Goal: Task Accomplishment & Management: Use online tool/utility

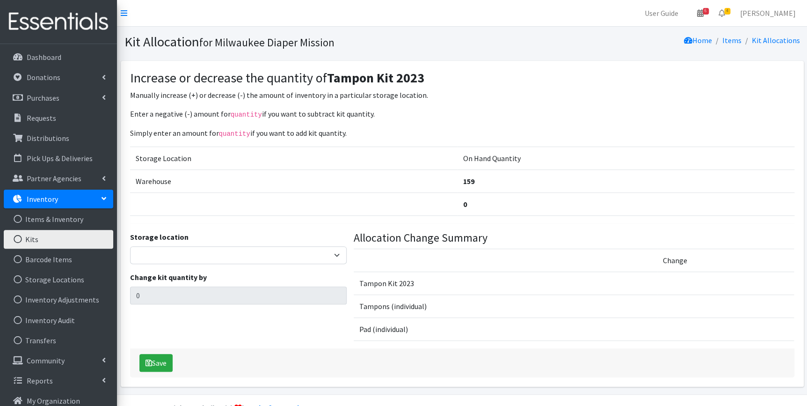
click at [33, 239] on link "Kits" at bounding box center [58, 239] width 109 height 19
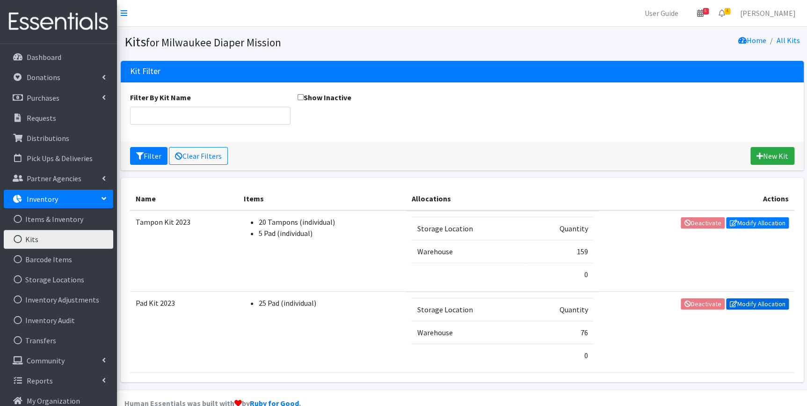
click at [743, 304] on link "Modify Allocation" at bounding box center [757, 303] width 63 height 11
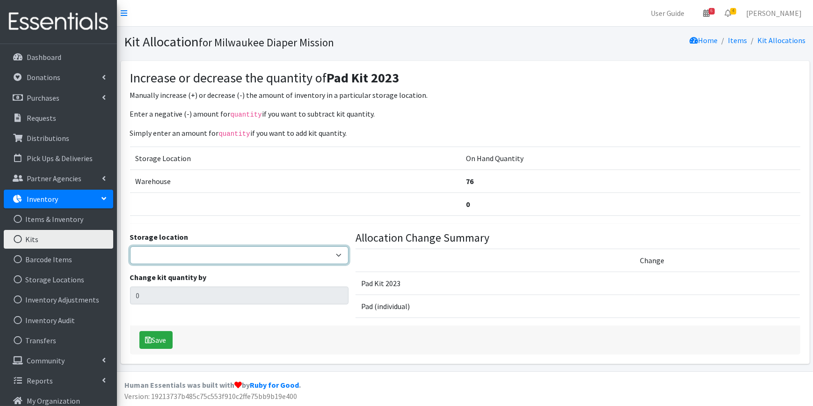
click at [178, 252] on select "Warehouse" at bounding box center [239, 255] width 219 height 18
select select "126"
click at [130, 246] on select "Warehouse" at bounding box center [239, 255] width 219 height 18
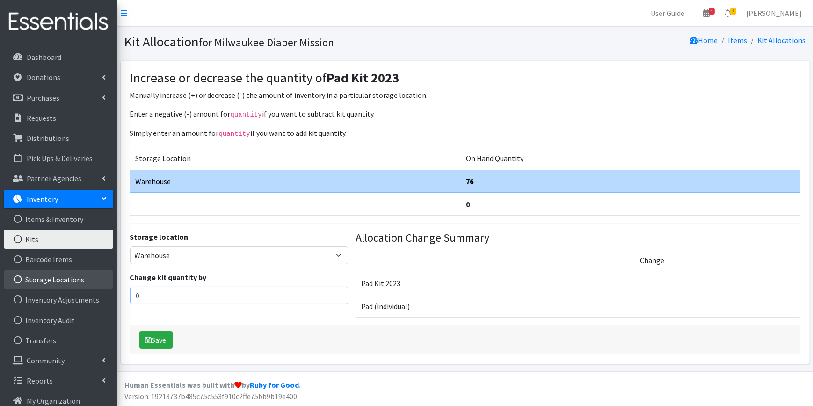
drag, startPoint x: 154, startPoint y: 288, endPoint x: 57, endPoint y: 287, distance: 96.8
click at [58, 287] on div "User Guide 6 6 Pick-ups remaining this week View Calendar 4 4 Requests 0 Partne…" at bounding box center [406, 185] width 813 height 371
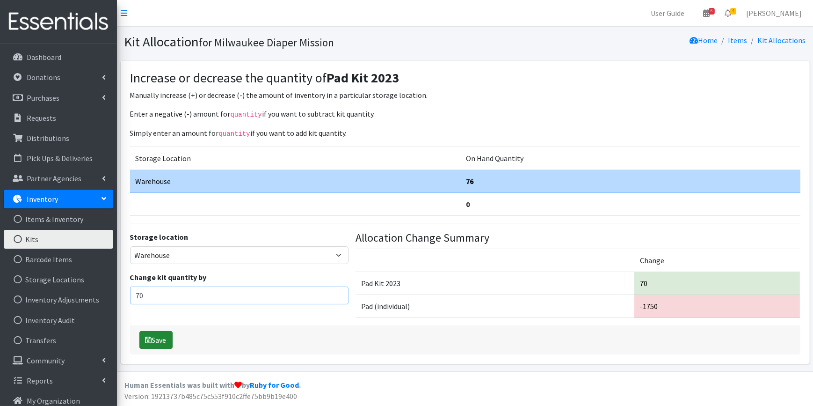
type input "70"
click at [164, 332] on button "Save" at bounding box center [155, 340] width 33 height 18
